Goal: Obtain resource: Download file/media

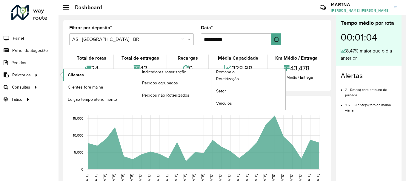
click at [93, 75] on link "Clientes" at bounding box center [100, 75] width 74 height 12
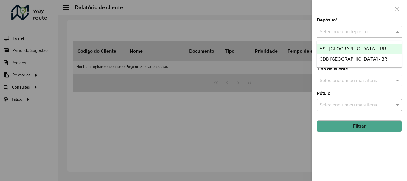
click at [357, 31] on input "text" at bounding box center [353, 31] width 67 height 7
click at [360, 47] on div "AS - [GEOGRAPHIC_DATA] - BR" at bounding box center [359, 49] width 85 height 10
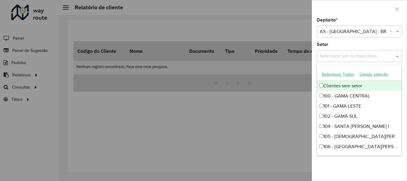
click at [362, 57] on input "text" at bounding box center [357, 56] width 76 height 7
click at [399, 56] on span at bounding box center [398, 55] width 7 height 7
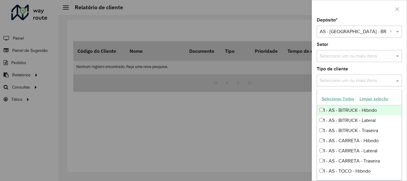
click at [399, 80] on span at bounding box center [398, 80] width 7 height 7
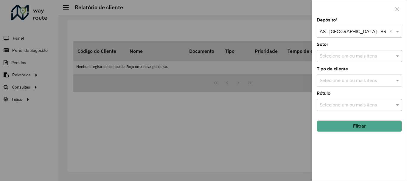
click at [387, 127] on button "Filtrar" at bounding box center [359, 125] width 85 height 11
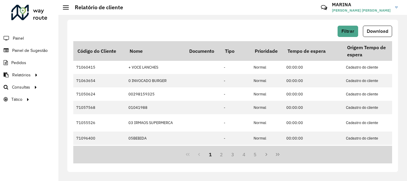
scroll to position [201, 0]
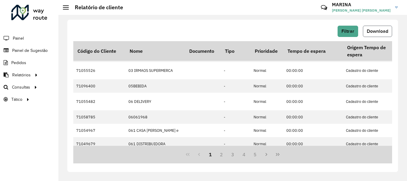
click at [370, 27] on button "Download" at bounding box center [377, 31] width 29 height 11
